Goal: Find specific page/section: Find specific page/section

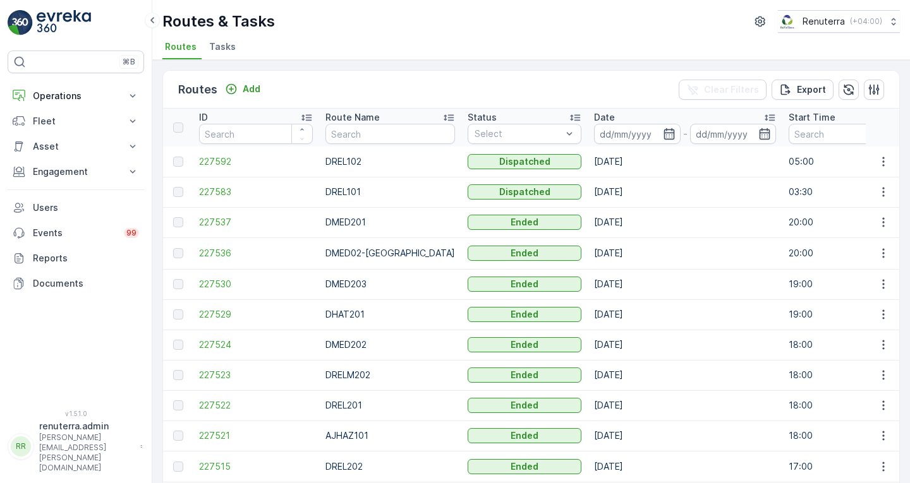
click at [375, 83] on div "Routes Add Clear Filters Export" at bounding box center [531, 90] width 736 height 38
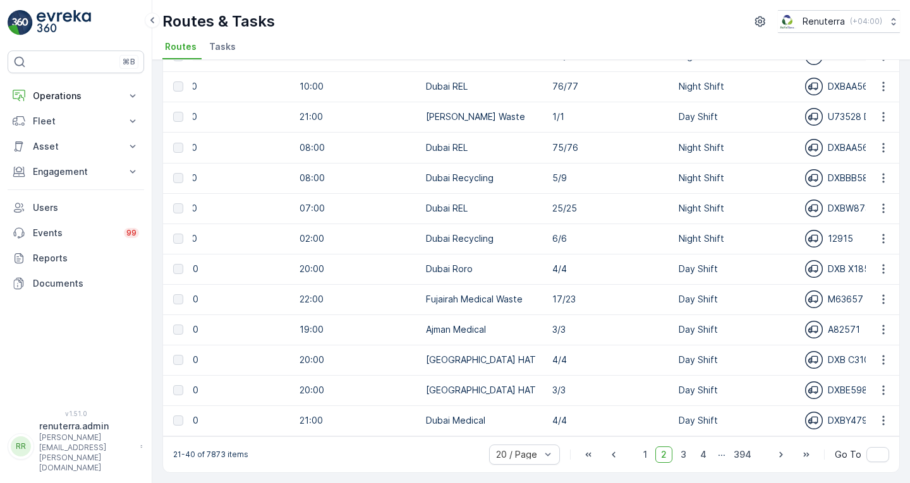
scroll to position [0, 617]
click at [645, 451] on span "1" at bounding box center [645, 455] width 15 height 16
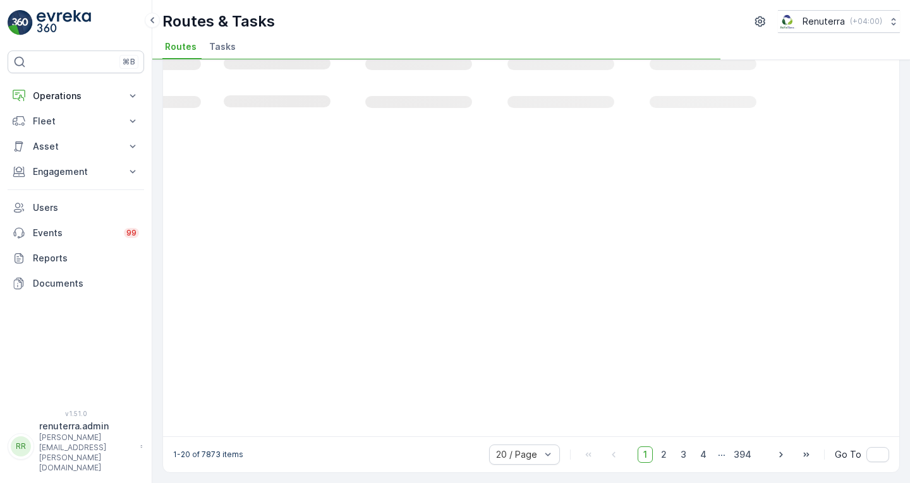
scroll to position [245, 0]
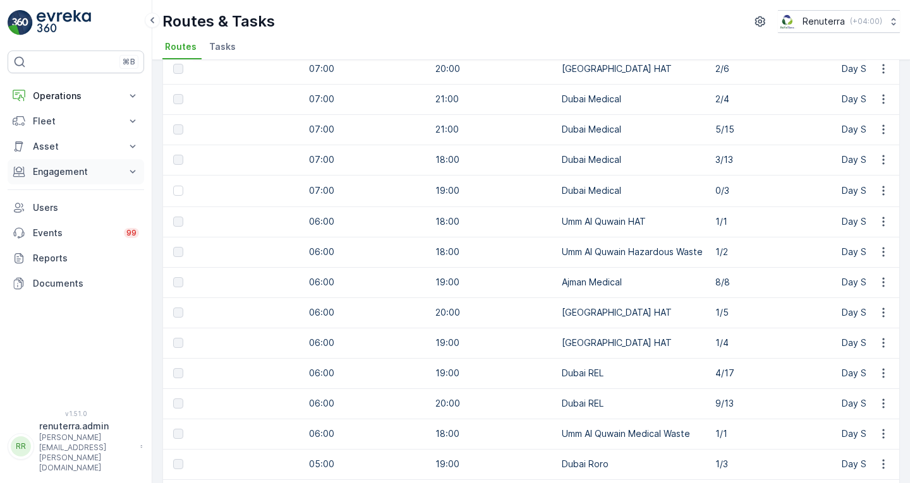
click at [80, 166] on p "Engagement" at bounding box center [76, 172] width 86 height 13
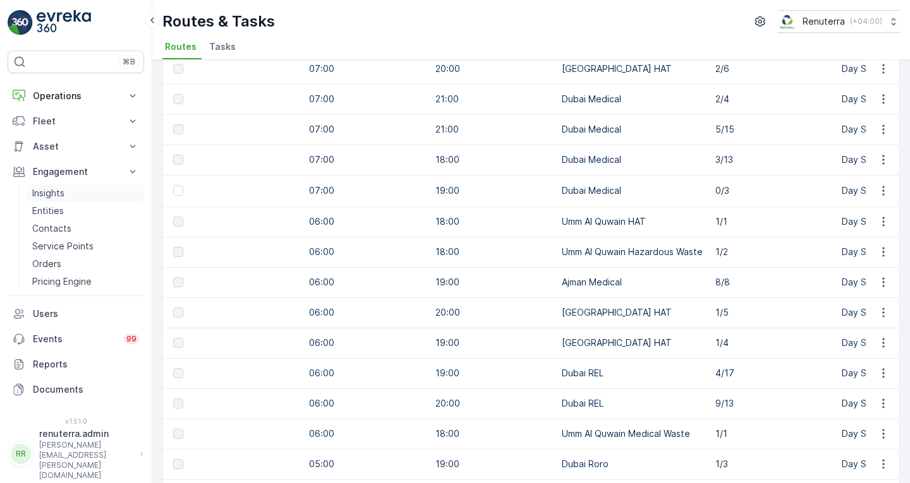
click at [60, 195] on p "Insights" at bounding box center [48, 193] width 32 height 13
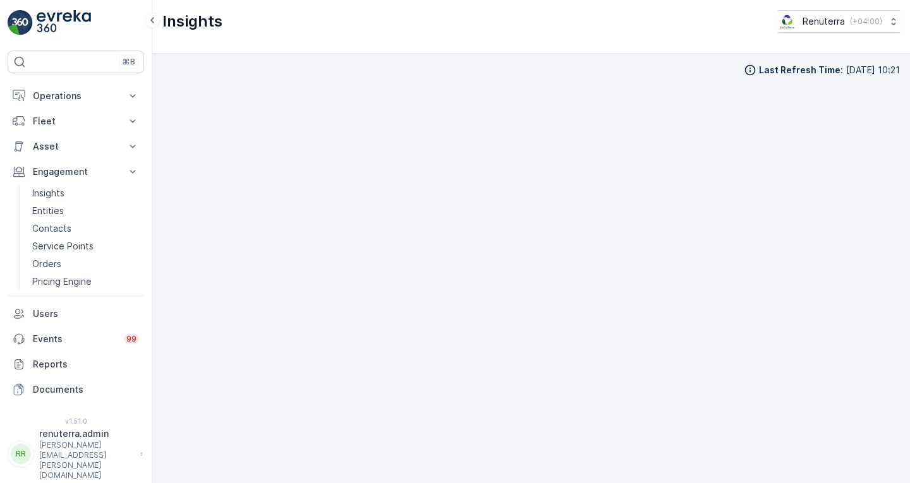
click at [660, 84] on iframe "To enrich screen reader interactions, please activate Accessibility in Grammarl…" at bounding box center [530, 288] width 737 height 409
click at [617, 69] on div "Last Refresh Time : [DATE] 10:21" at bounding box center [530, 70] width 737 height 13
